Goal: Task Accomplishment & Management: Complete application form

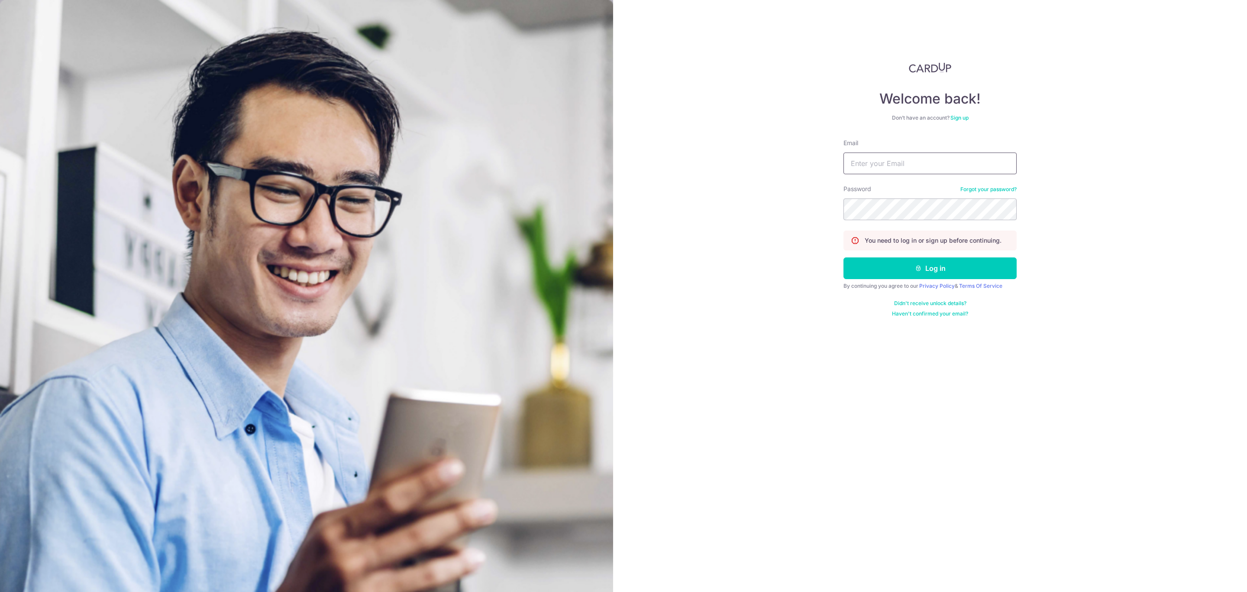
drag, startPoint x: 929, startPoint y: 158, endPoint x: 937, endPoint y: 159, distance: 7.4
click at [929, 158] on input "Email" at bounding box center [930, 163] width 173 height 22
click at [943, 157] on input "[PERSON_NAME].[PERSON_NAME]" at bounding box center [930, 163] width 173 height 22
type input "[PERSON_NAME][EMAIL_ADDRESS][PERSON_NAME][DOMAIN_NAME]"
click at [879, 271] on button "Log in" at bounding box center [930, 268] width 173 height 22
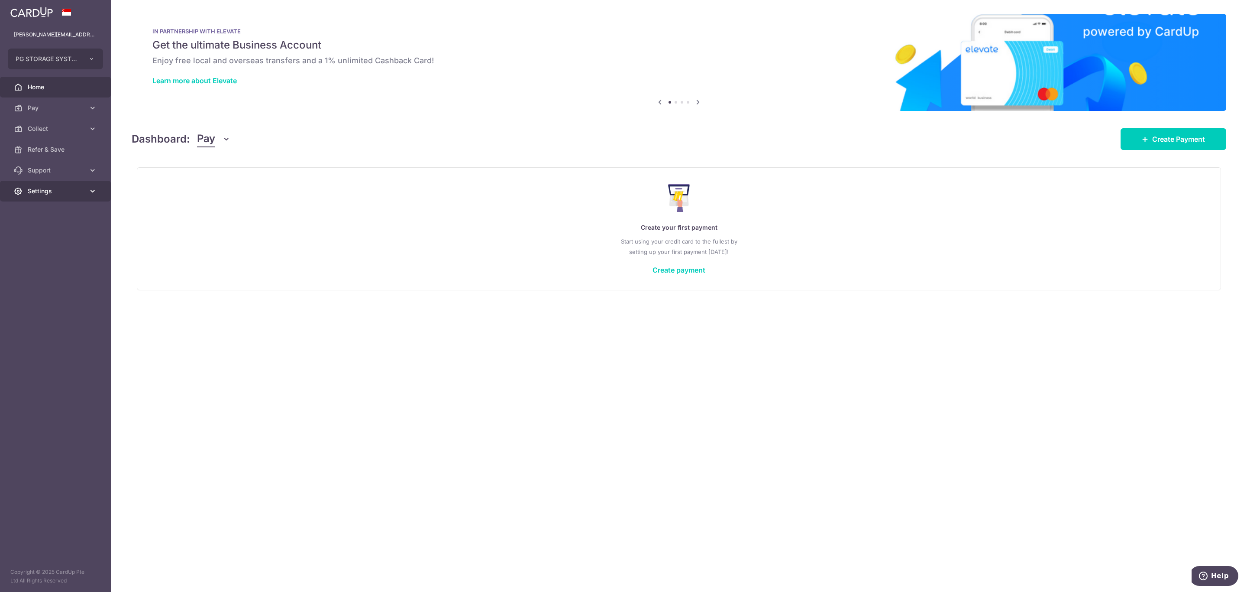
click at [67, 189] on span "Settings" at bounding box center [56, 191] width 57 height 9
click at [44, 216] on link "Account" at bounding box center [55, 211] width 111 height 21
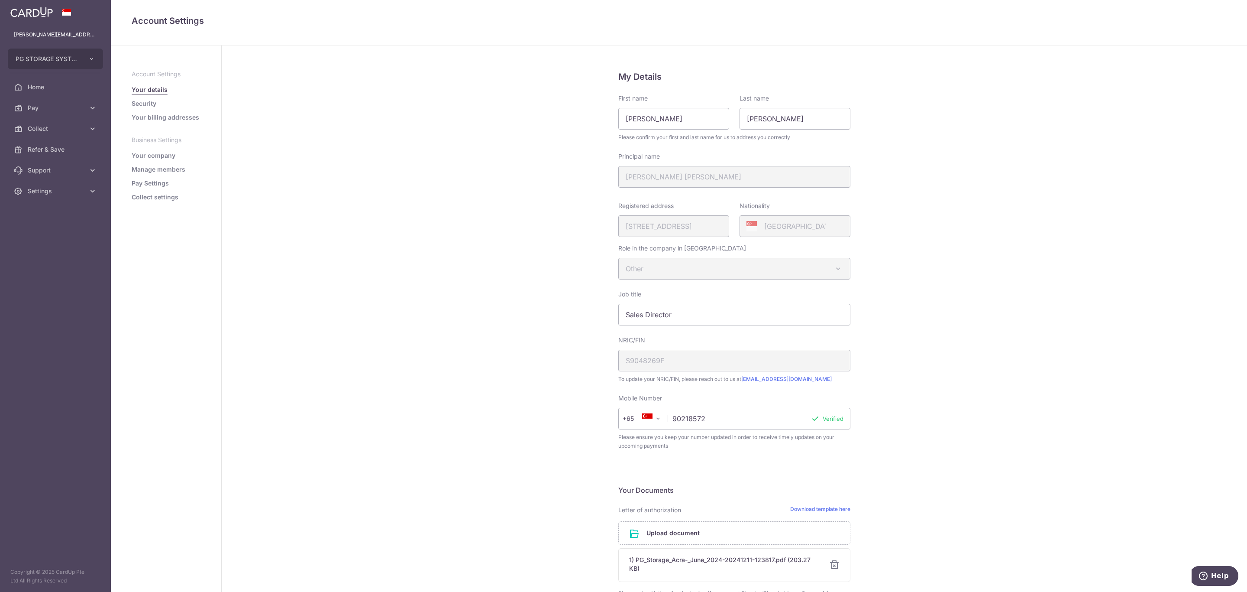
click at [149, 200] on link "Collect settings" at bounding box center [155, 197] width 47 height 9
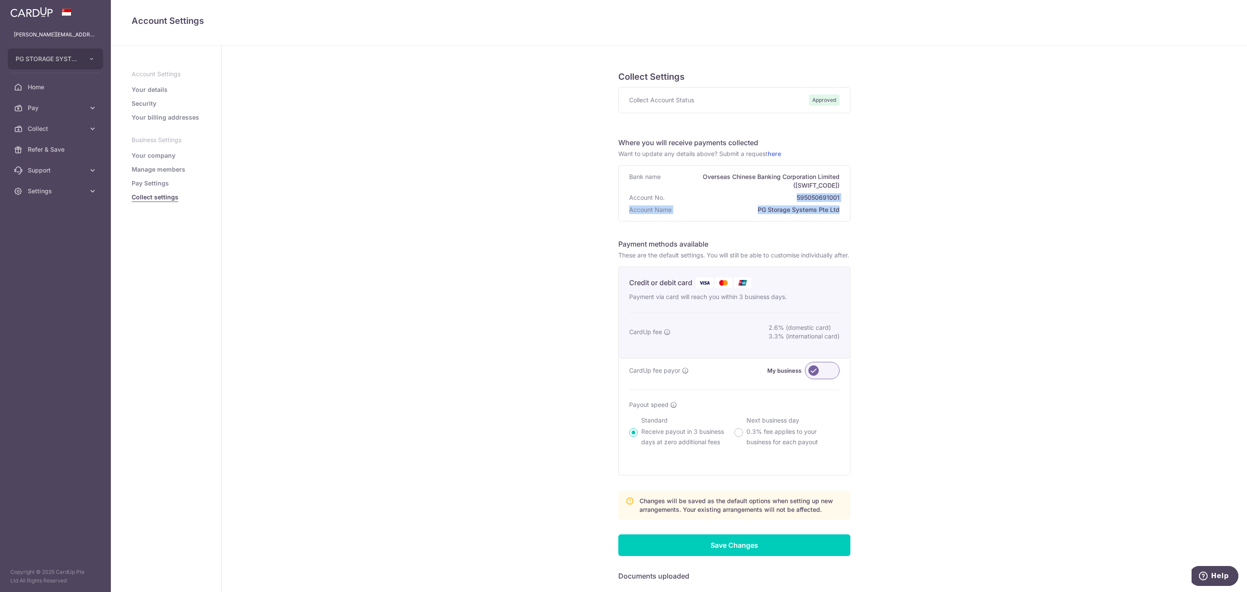
drag, startPoint x: 750, startPoint y: 195, endPoint x: 991, endPoint y: 204, distance: 241.0
click at [991, 204] on div "Collect Settings Collect Account Status Approved Where you will receive payment…" at bounding box center [735, 457] width 1026 height 824
click at [972, 248] on div "Collect Settings Collect Account Status Approved Where you will receive payment…" at bounding box center [735, 457] width 1026 height 824
click at [36, 87] on span "Home" at bounding box center [56, 87] width 57 height 9
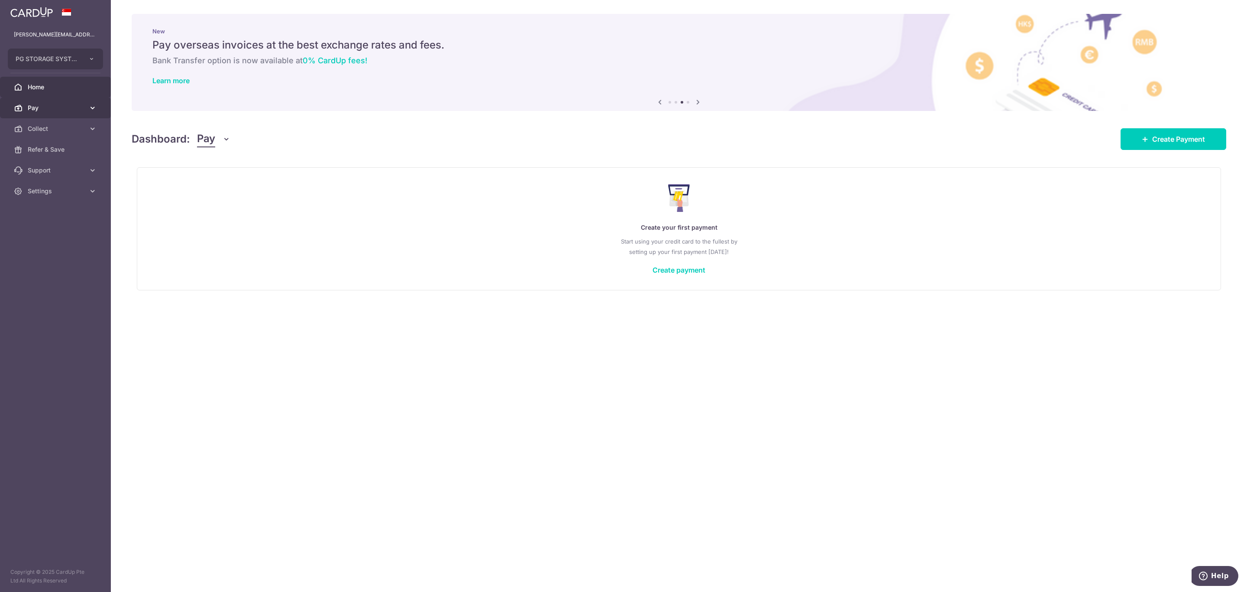
drag, startPoint x: 27, startPoint y: 111, endPoint x: 28, endPoint y: 117, distance: 6.1
click at [28, 117] on link "Pay" at bounding box center [55, 107] width 111 height 21
drag, startPoint x: 55, startPoint y: 122, endPoint x: 129, endPoint y: 132, distance: 74.2
click at [55, 122] on link "Payments" at bounding box center [55, 128] width 111 height 21
